Goal: Information Seeking & Learning: Learn about a topic

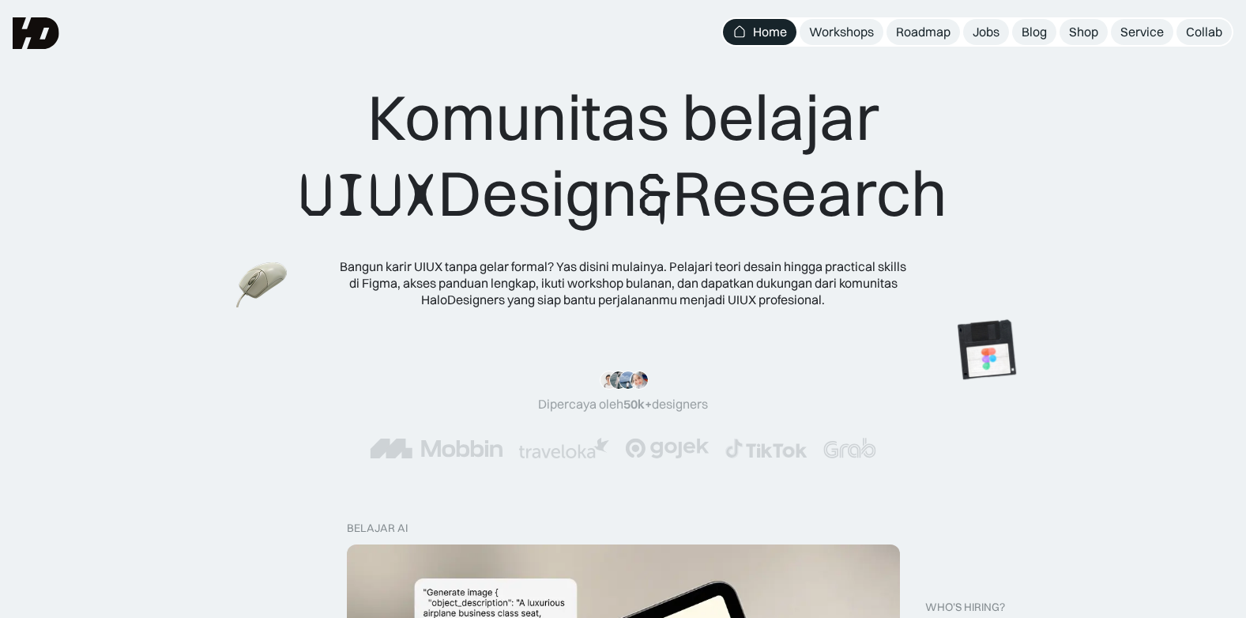
click at [1203, 347] on div ""Serius, ini e-book UX pertama yang bikin gue betah baca! 📖 Penjelasannya ngali…" at bounding box center [623, 414] width 1246 height 151
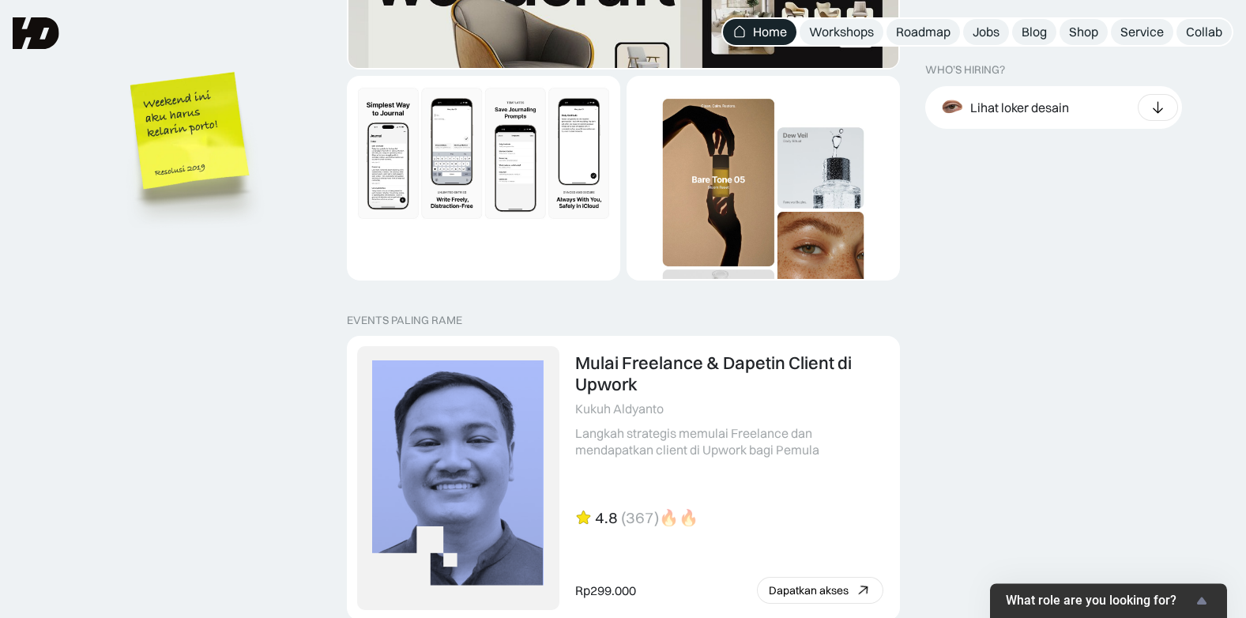
scroll to position [3079, 0]
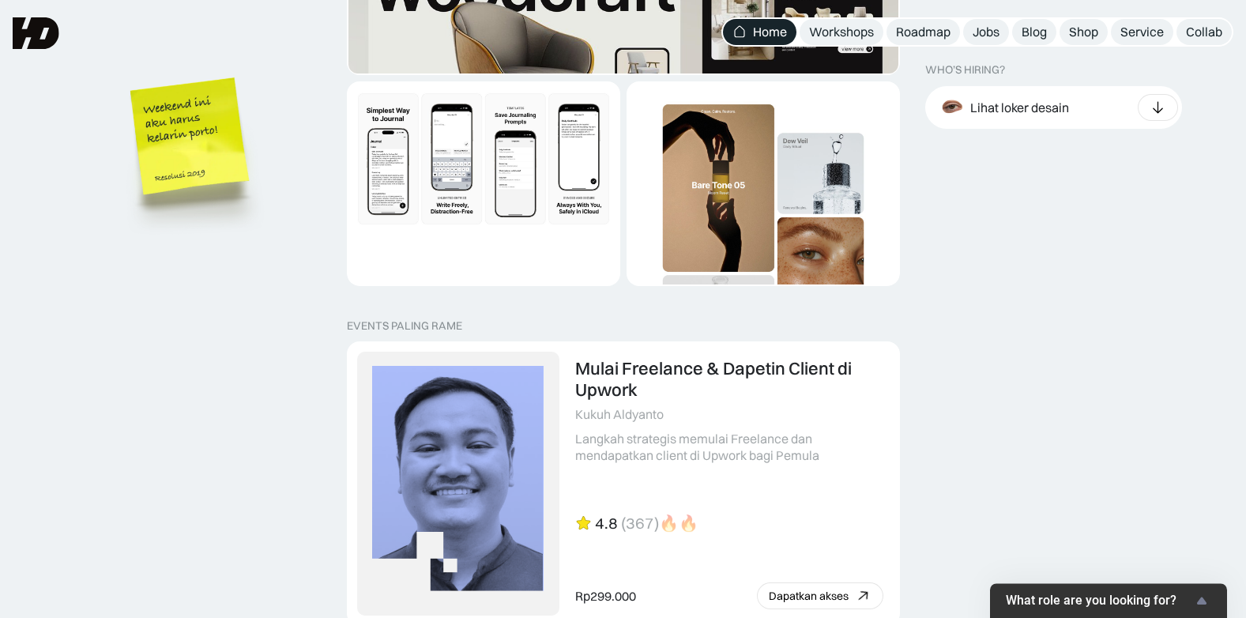
click at [981, 28] on div "Jobs" at bounding box center [986, 32] width 27 height 17
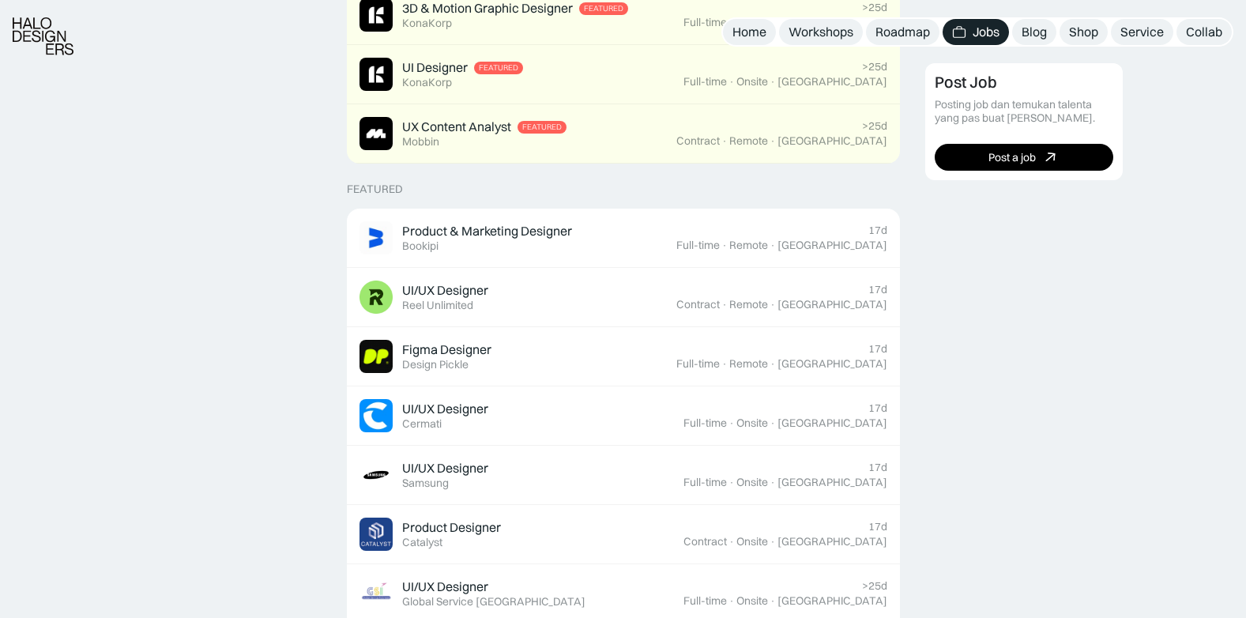
scroll to position [474, 0]
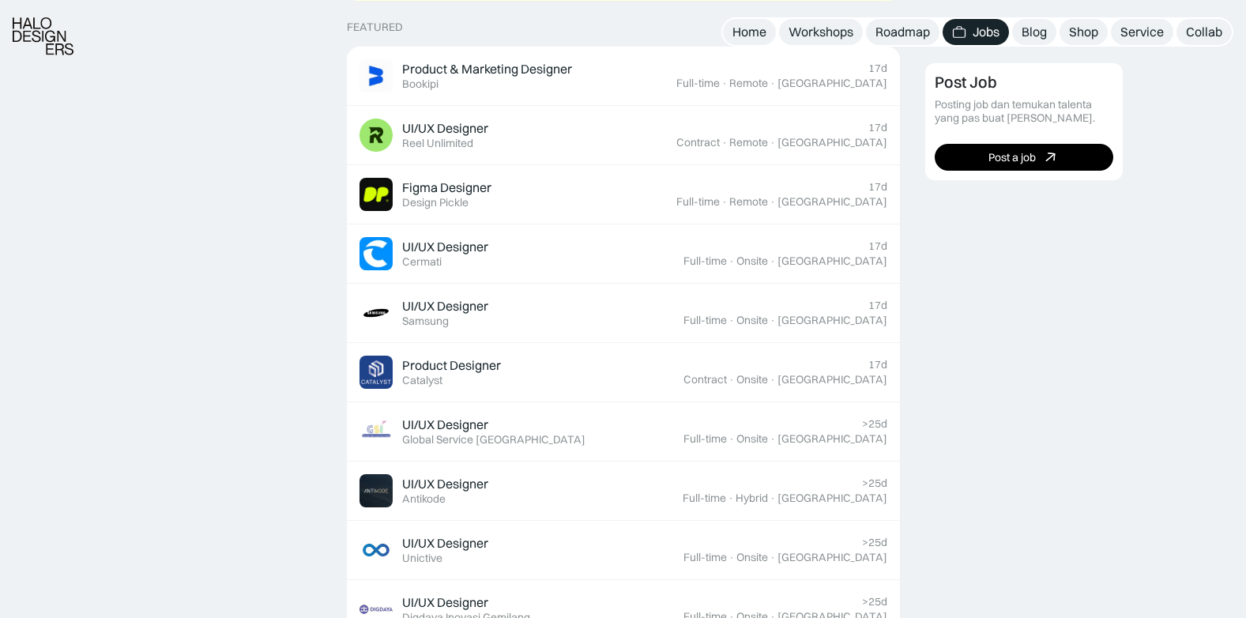
scroll to position [632, 0]
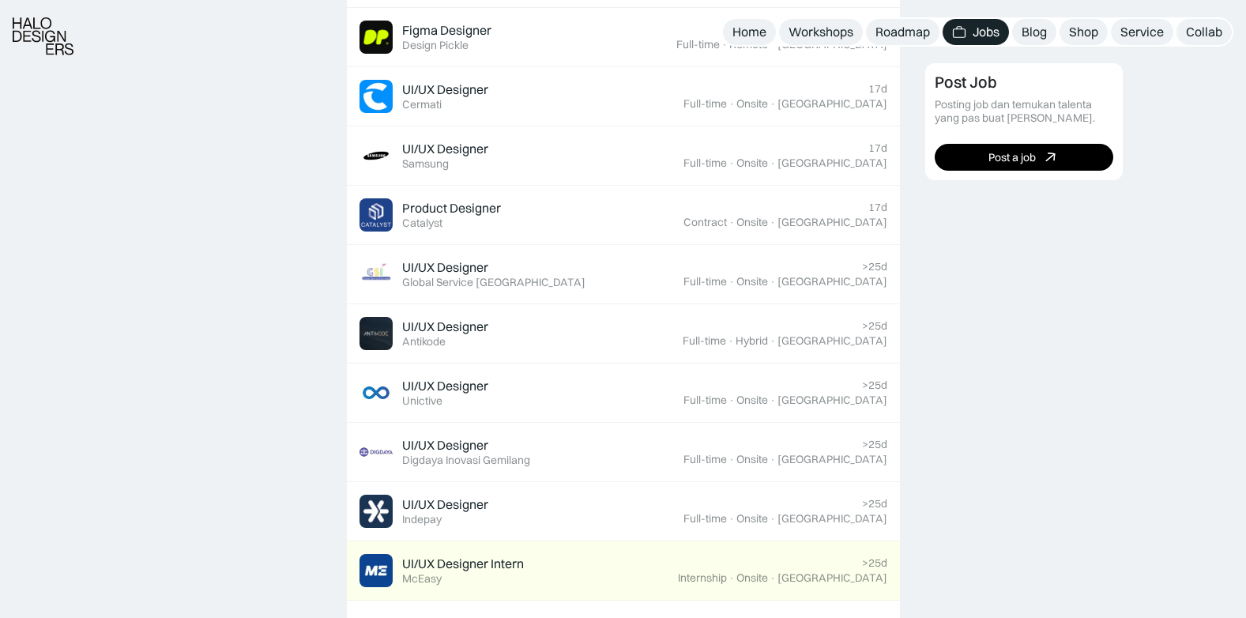
scroll to position [790, 0]
click at [1034, 412] on div "Post Job Posting job dan temukan talenta yang pas buat timmu. Post a job" at bounding box center [1079, 534] width 309 height 1740
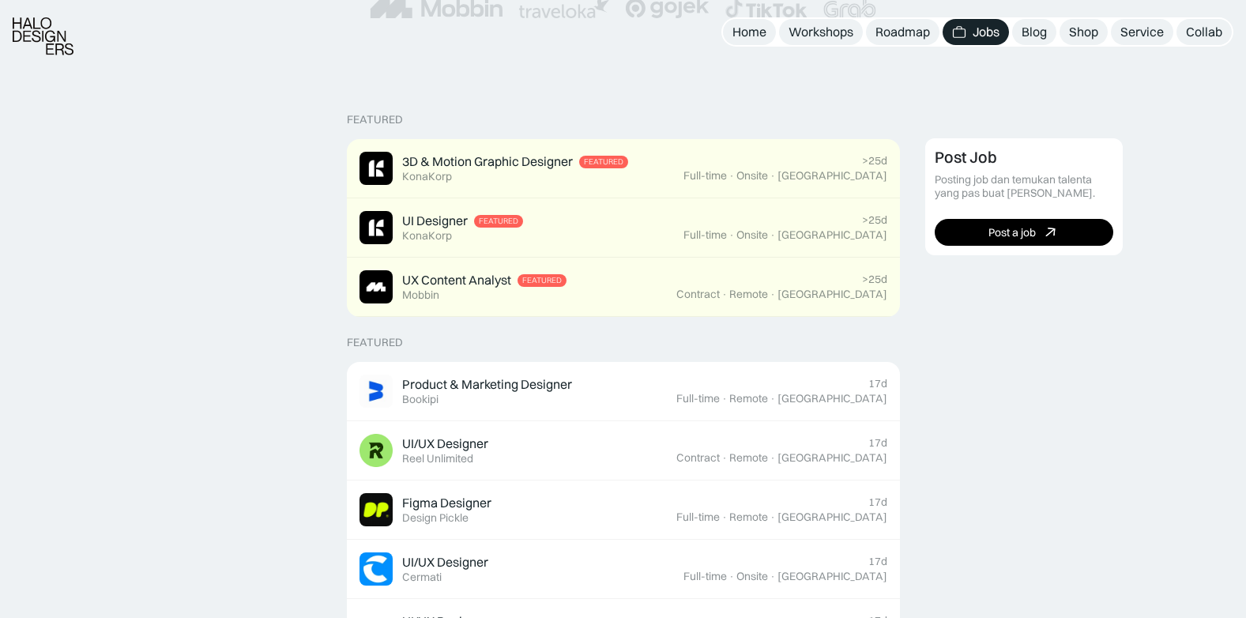
scroll to position [395, 0]
